Goal: Information Seeking & Learning: Learn about a topic

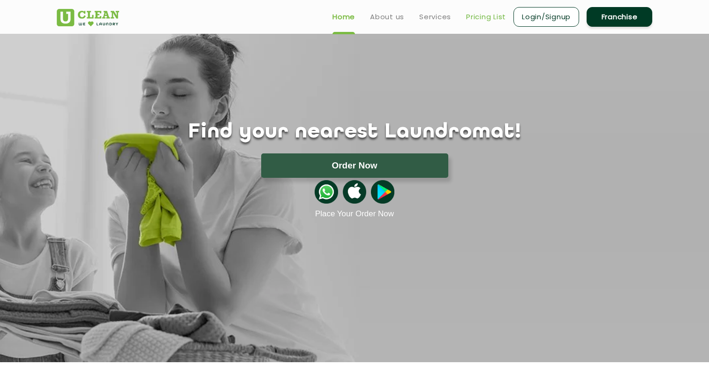
click at [480, 15] on link "Pricing List" at bounding box center [486, 16] width 40 height 11
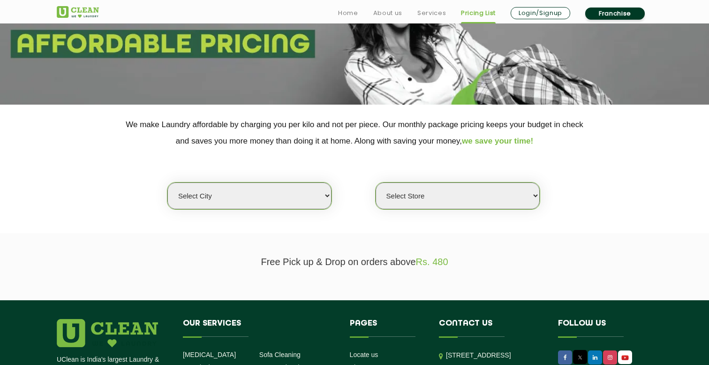
scroll to position [126, 0]
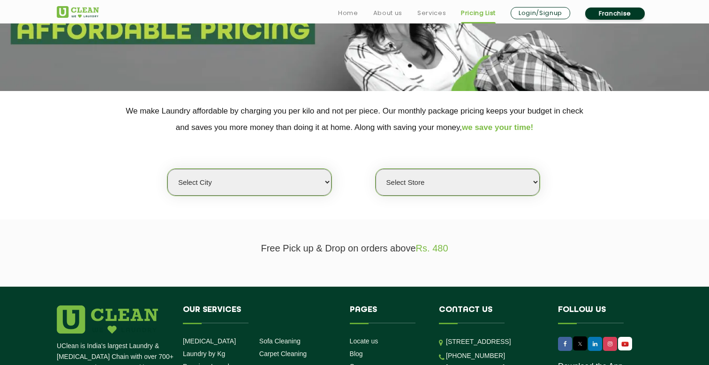
click at [304, 191] on select "Select city [GEOGRAPHIC_DATA] [GEOGRAPHIC_DATA] [GEOGRAPHIC_DATA] [GEOGRAPHIC_D…" at bounding box center [249, 182] width 164 height 27
select select "1"
click at [167, 169] on select "Select city [GEOGRAPHIC_DATA] [GEOGRAPHIC_DATA] [GEOGRAPHIC_DATA] [GEOGRAPHIC_D…" at bounding box center [249, 182] width 164 height 27
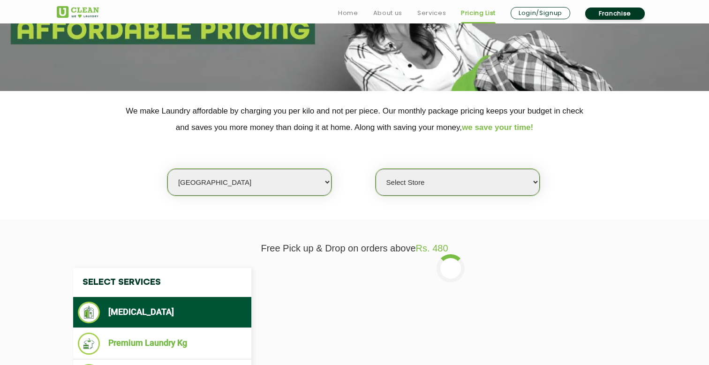
click at [441, 184] on select "Select Store [GEOGRAPHIC_DATA] [GEOGRAPHIC_DATA] 2 [GEOGRAPHIC_DATA] [PERSON_NA…" at bounding box center [458, 182] width 164 height 27
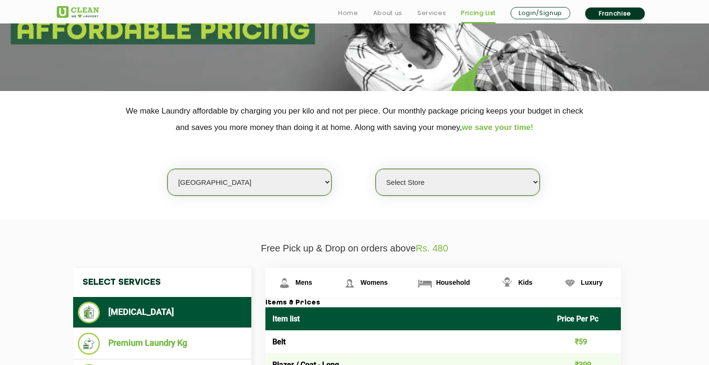
select select "500"
click at [376, 169] on select "Select Store [GEOGRAPHIC_DATA] [GEOGRAPHIC_DATA] 2 [GEOGRAPHIC_DATA] [PERSON_NA…" at bounding box center [458, 182] width 164 height 27
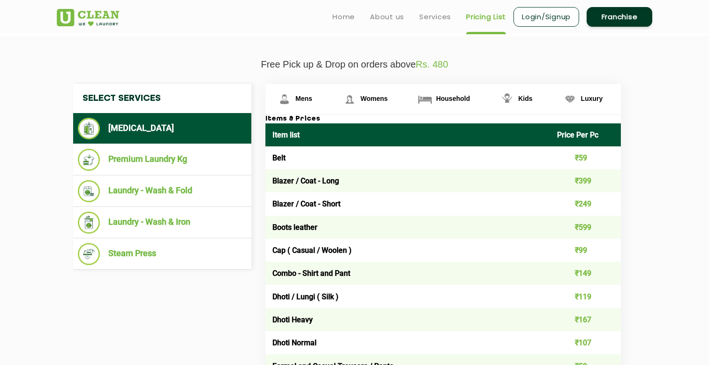
scroll to position [287, 0]
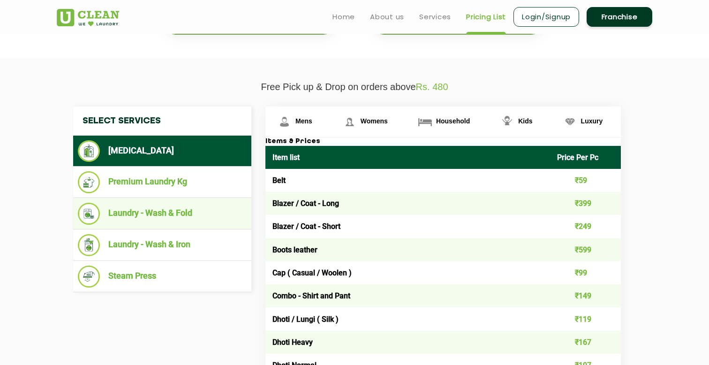
click at [198, 218] on li "Laundry - Wash & Fold" at bounding box center [162, 214] width 169 height 22
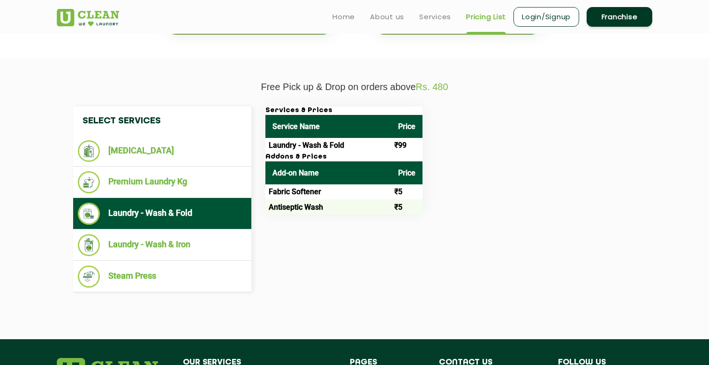
click at [323, 145] on td "Laundry - Wash & Fold" at bounding box center [329, 145] width 126 height 15
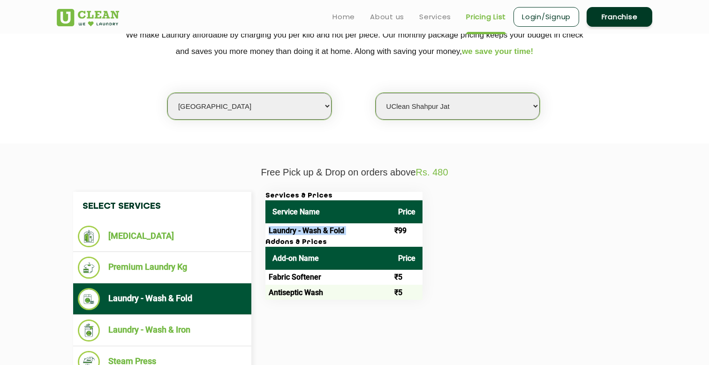
scroll to position [195, 0]
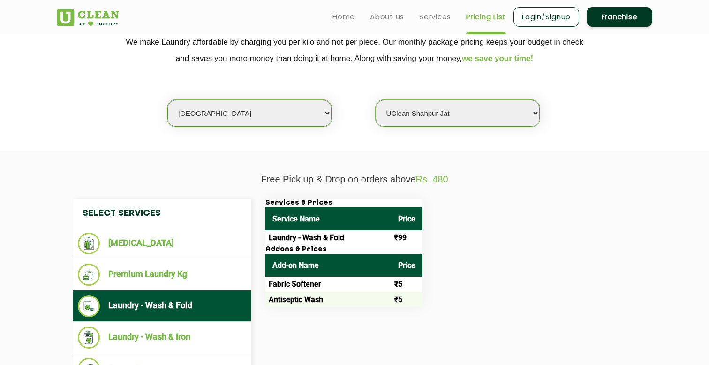
click at [434, 191] on div "Select Services Dry Cleaning Premium Laundry Kg Laundry - Wash & Fold Laundry -…" at bounding box center [355, 292] width 610 height 214
click at [439, 184] on span "Rs. 480" at bounding box center [432, 179] width 32 height 10
click at [375, 232] on td "Laundry - Wash & Fold" at bounding box center [329, 237] width 126 height 15
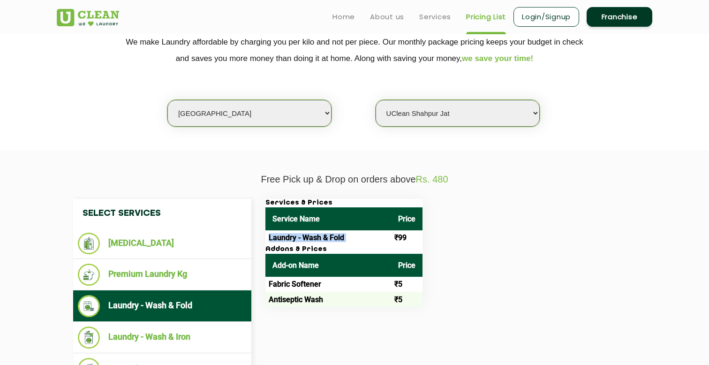
click at [375, 232] on td "Laundry - Wash & Fold" at bounding box center [329, 237] width 126 height 15
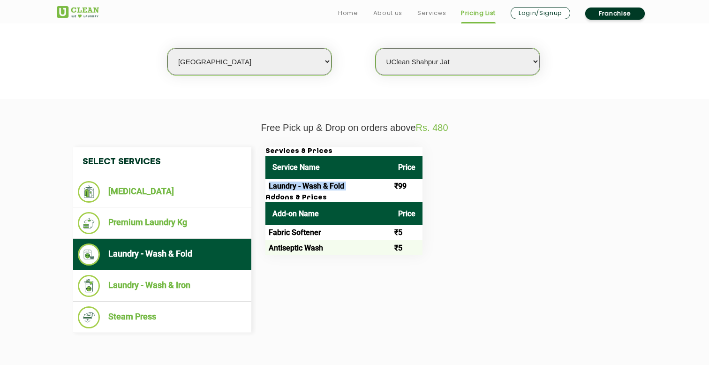
scroll to position [248, 0]
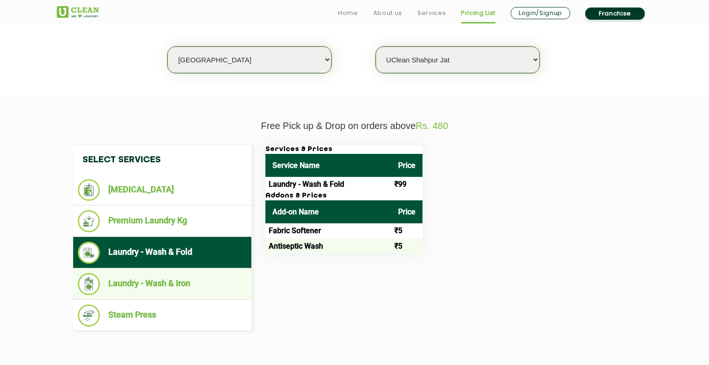
click at [176, 293] on li "Laundry - Wash & Iron" at bounding box center [162, 284] width 169 height 22
